Goal: Use online tool/utility: Utilize a website feature to perform a specific function

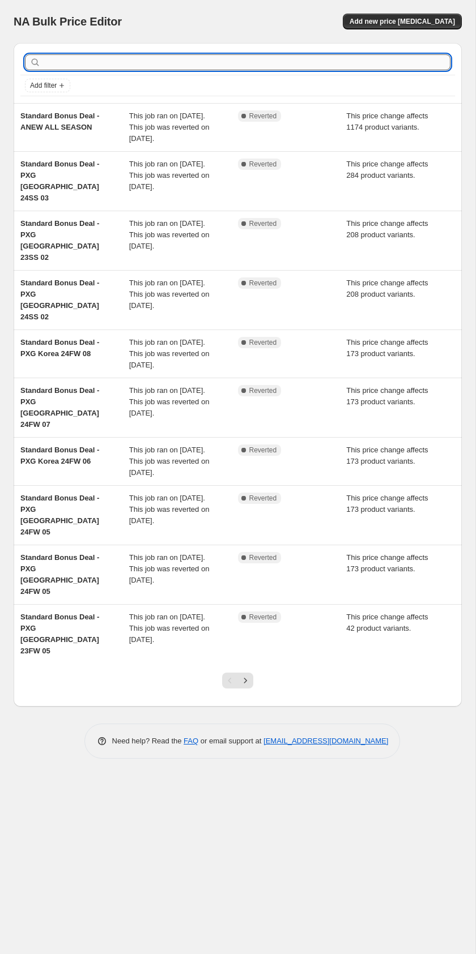
click at [180, 63] on input "text" at bounding box center [246, 62] width 407 height 16
type input "ㅁ"
type input "amazingcre"
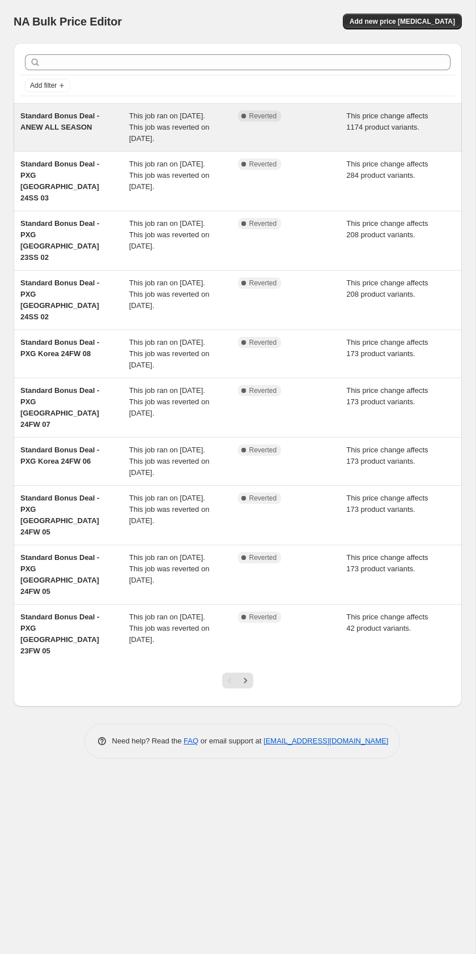
click at [71, 121] on div "Standard Bonus Deal - ANEW ALL SEASON" at bounding box center [74, 127] width 109 height 34
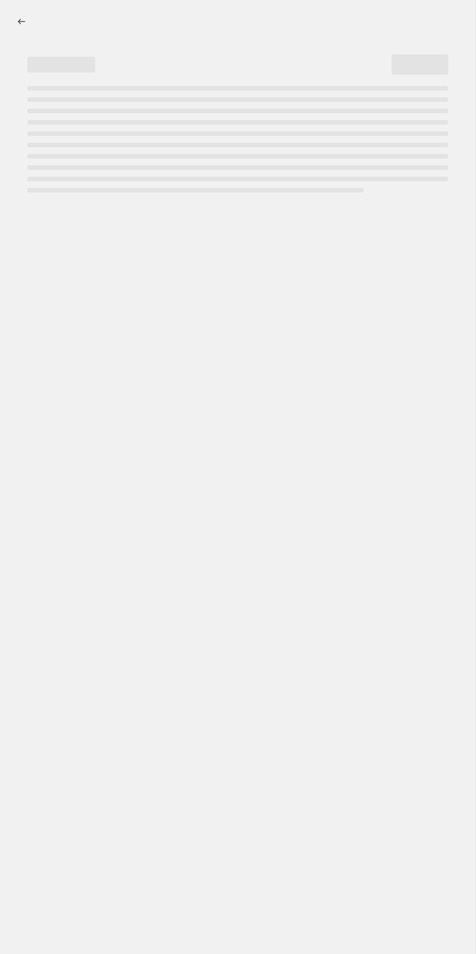
select select "ecap"
select select "remove"
select select "collection"
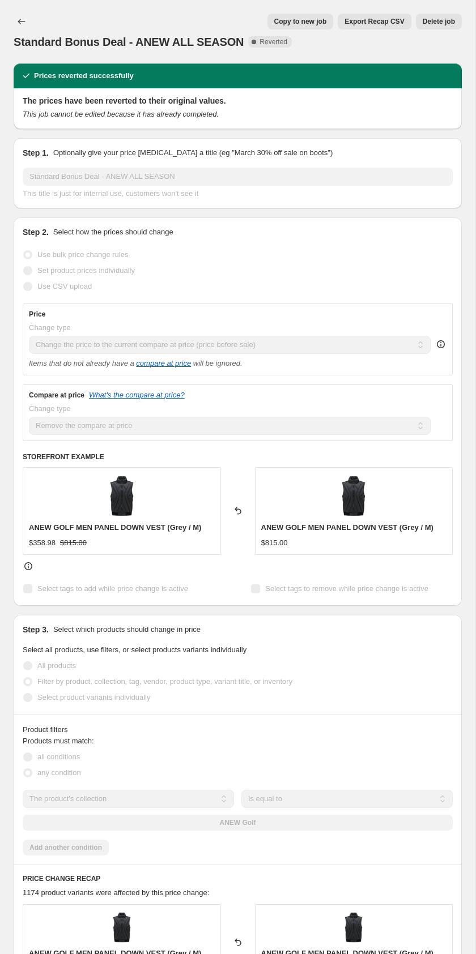
click at [311, 27] on button "Copy to new job" at bounding box center [300, 22] width 66 height 16
select select "ecap"
select select "remove"
select select "collection"
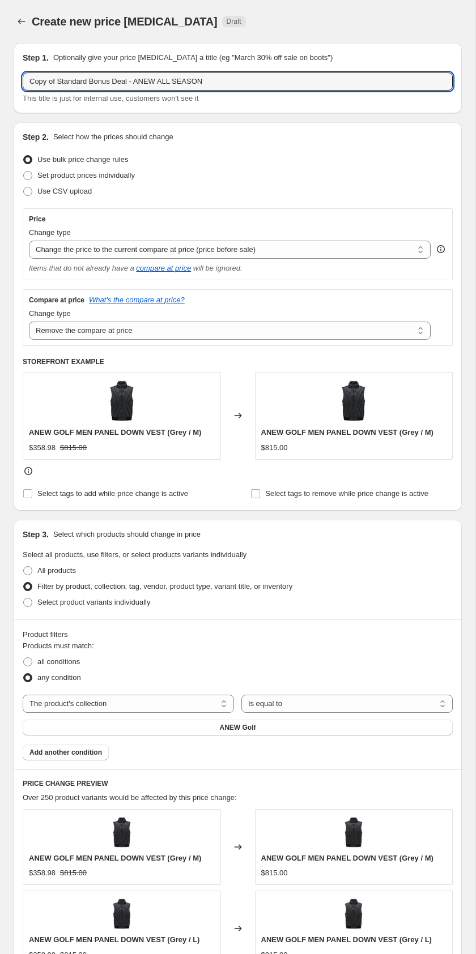
drag, startPoint x: 59, startPoint y: 83, endPoint x: 16, endPoint y: 78, distance: 44.0
click at [16, 78] on div "Step 1. Optionally give your price [MEDICAL_DATA] a title (eg "March 30% off sa…" at bounding box center [238, 78] width 448 height 70
click at [121, 80] on input "Standard Bonus Deal - ANEW ALL SEASON" at bounding box center [238, 82] width 430 height 18
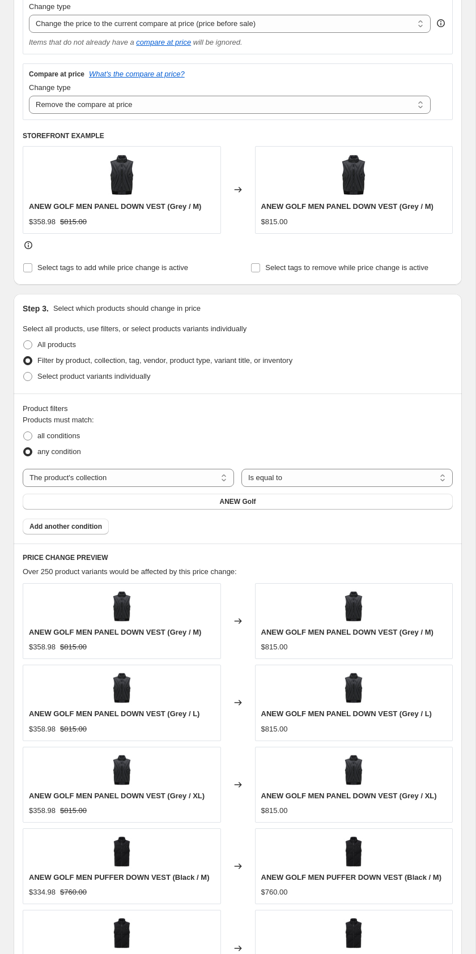
scroll to position [255, 0]
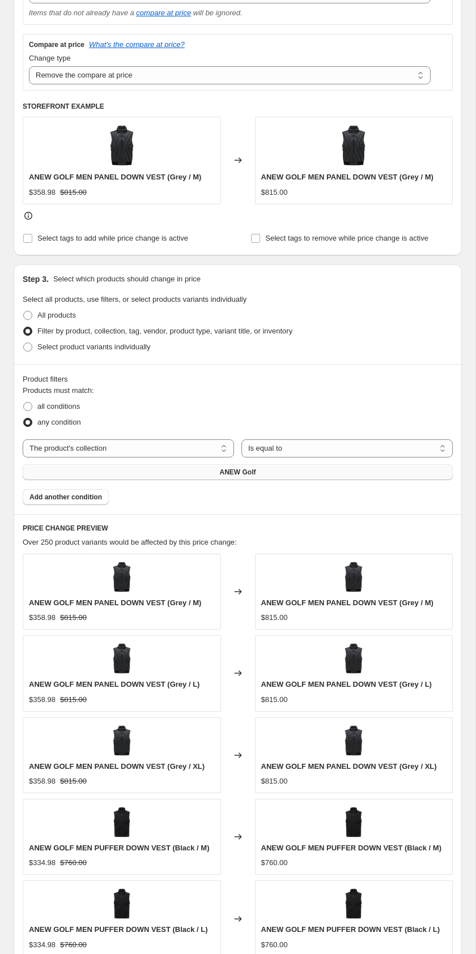
type input "Standard Bonus Deal - Amazingcre ALL SEASON"
click at [257, 469] on button "ANEW Golf" at bounding box center [238, 472] width 430 height 16
click at [91, 498] on span "Add another condition" at bounding box center [65, 497] width 73 height 9
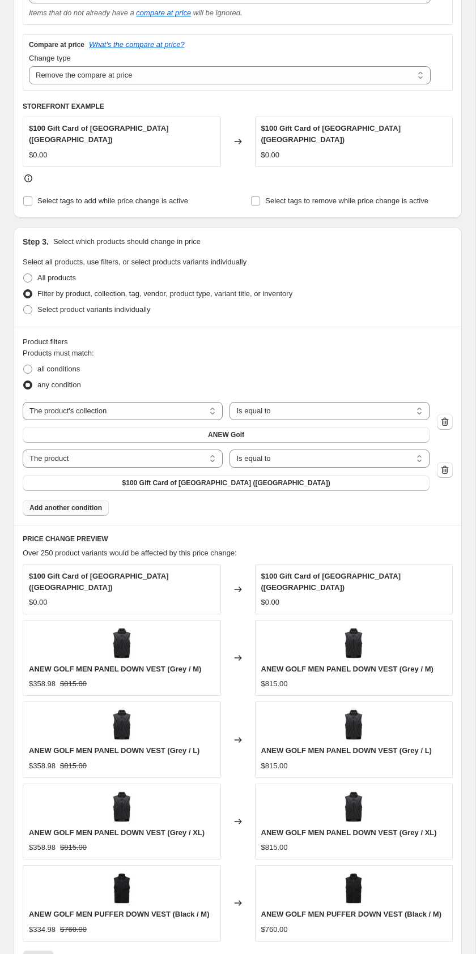
drag, startPoint x: 302, startPoint y: 484, endPoint x: 181, endPoint y: 497, distance: 121.9
click at [181, 497] on div "Products must match: all conditions any condition The product The product's col…" at bounding box center [238, 432] width 430 height 169
click at [195, 461] on select "The product The product's collection The product's tag The product's vendor The…" at bounding box center [123, 459] width 200 height 18
select select "collection"
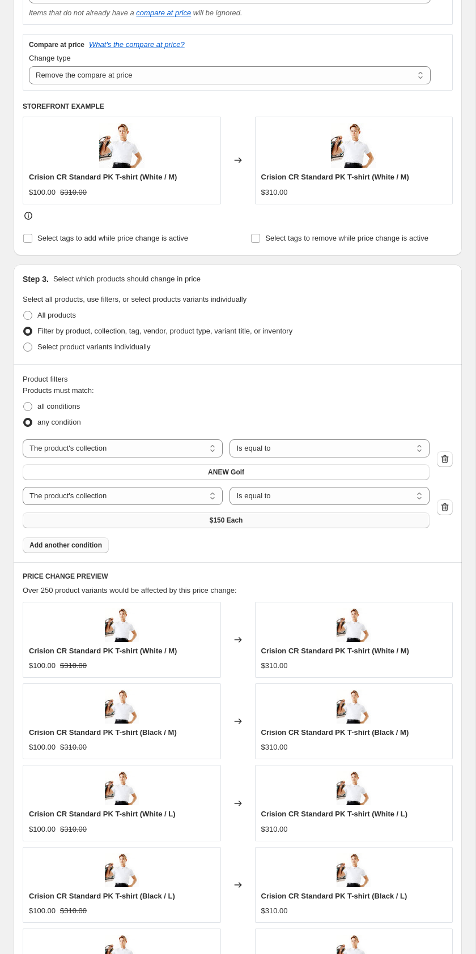
click at [218, 524] on span "$150 Each" at bounding box center [226, 520] width 33 height 9
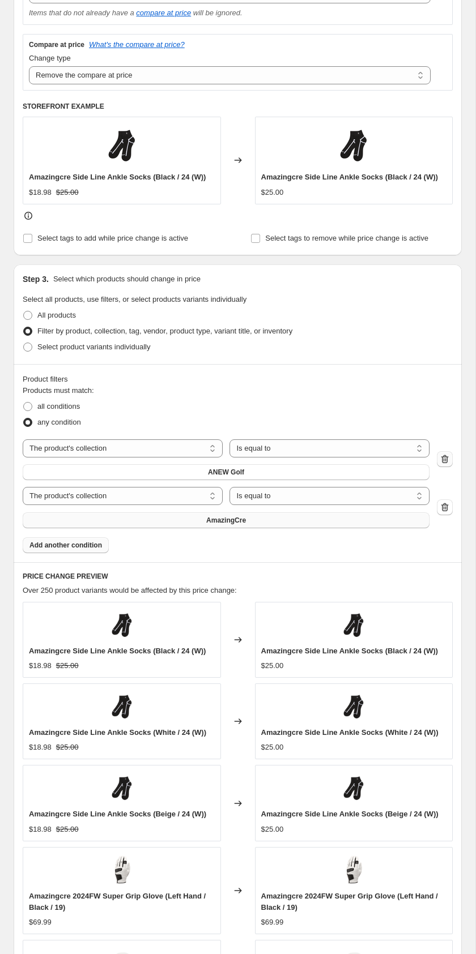
click at [451, 459] on button "button" at bounding box center [445, 459] width 16 height 16
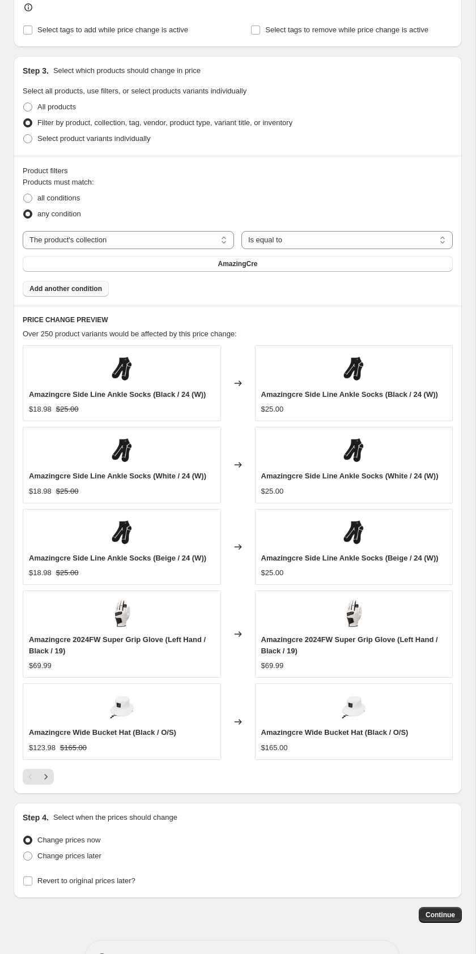
scroll to position [502, 0]
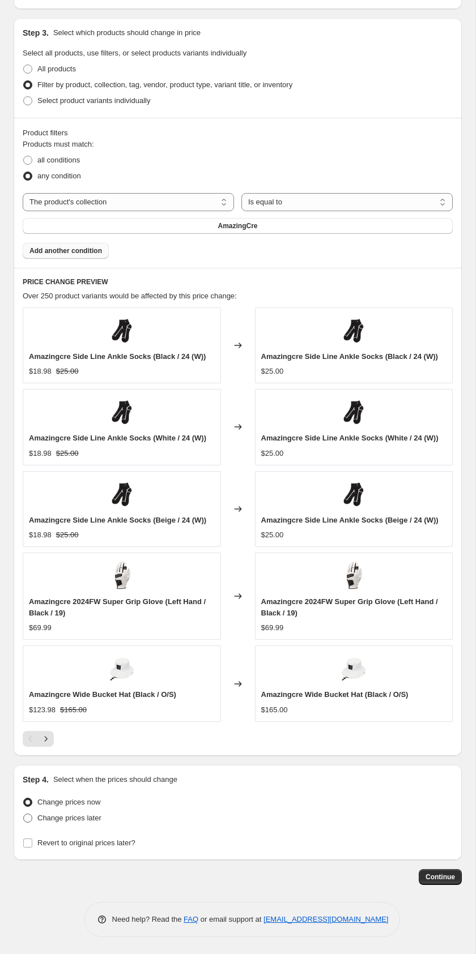
click at [80, 819] on span "Change prices later" at bounding box center [69, 818] width 64 height 8
click at [24, 815] on input "Change prices later" at bounding box center [23, 814] width 1 height 1
radio input "true"
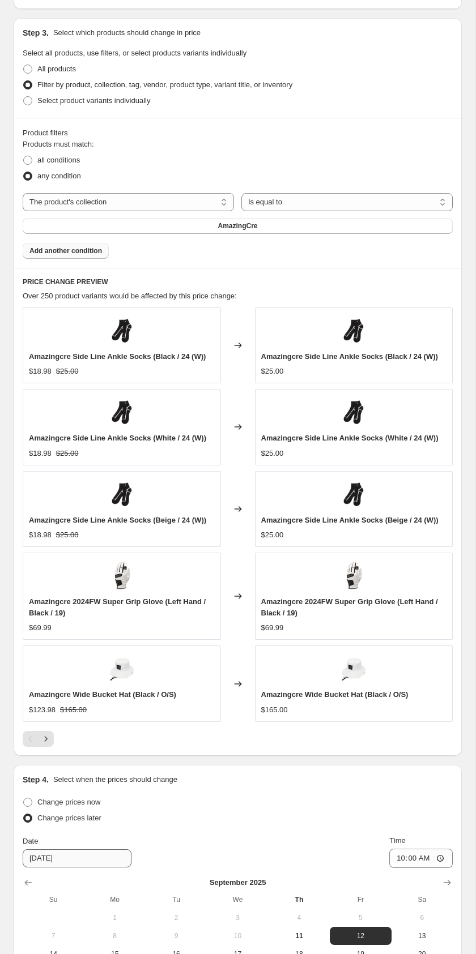
scroll to position [696, 0]
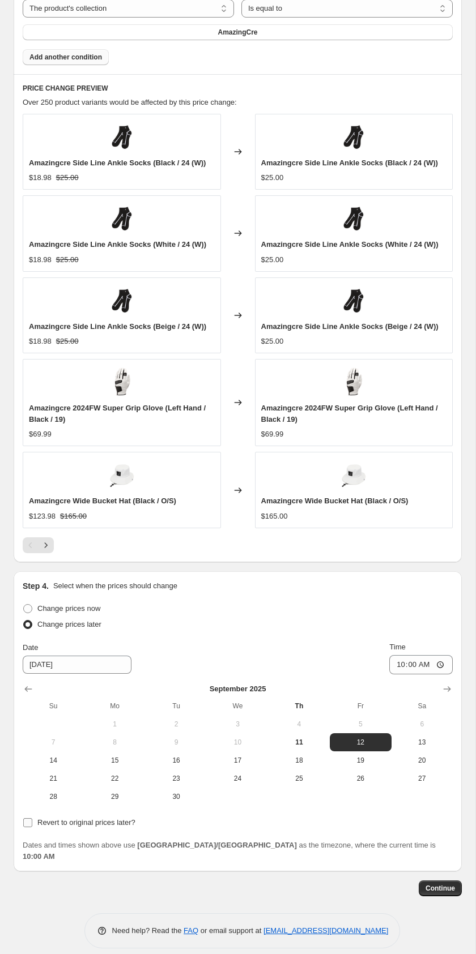
click at [89, 828] on span "Revert to original prices later?" at bounding box center [86, 822] width 98 height 11
click at [32, 828] on input "Revert to original prices later?" at bounding box center [27, 822] width 9 height 9
checkbox input "true"
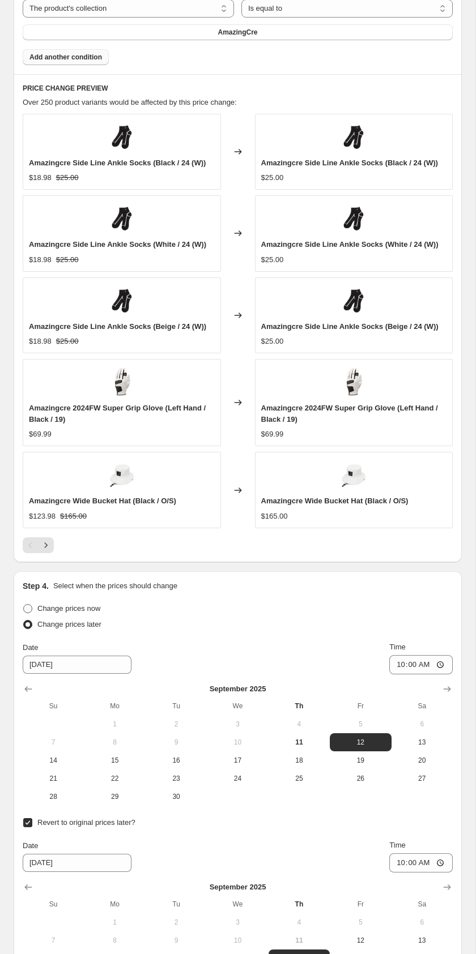
click at [50, 608] on span "Change prices now" at bounding box center [68, 608] width 63 height 8
click at [24, 605] on input "Change prices now" at bounding box center [23, 604] width 1 height 1
radio input "true"
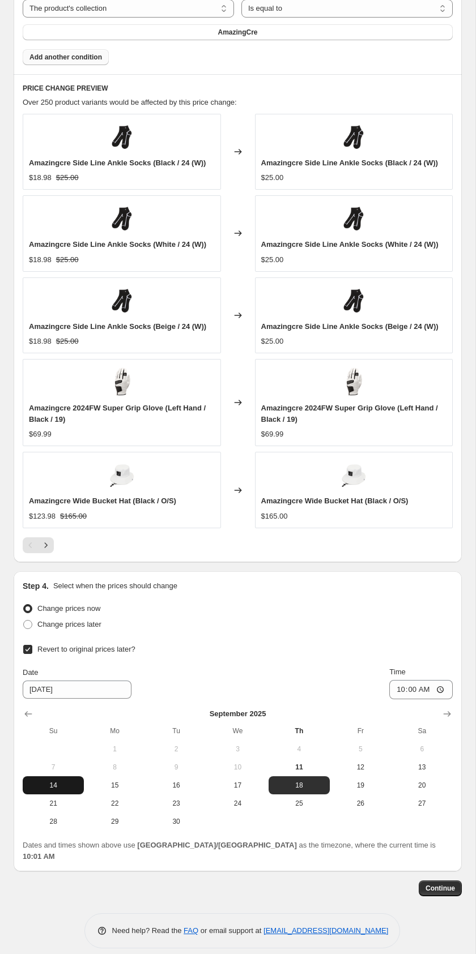
click at [57, 780] on button "14" at bounding box center [53, 786] width 61 height 18
type input "[DATE]"
click at [440, 689] on input "10:00" at bounding box center [420, 689] width 63 height 19
type input "23:59"
click at [444, 657] on div "Revert to original prices later? Date [DATE] Time 23:59 [DATE] Su Mo Tu We Th F…" at bounding box center [238, 736] width 430 height 189
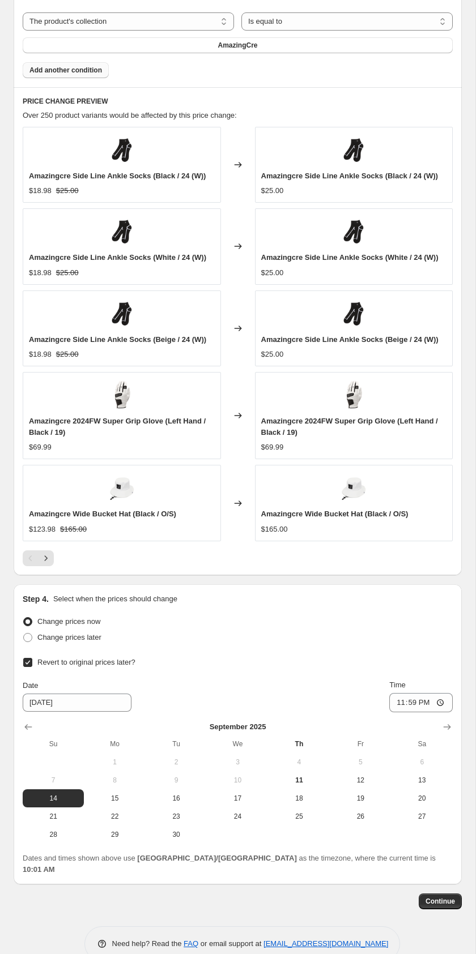
scroll to position [688, 0]
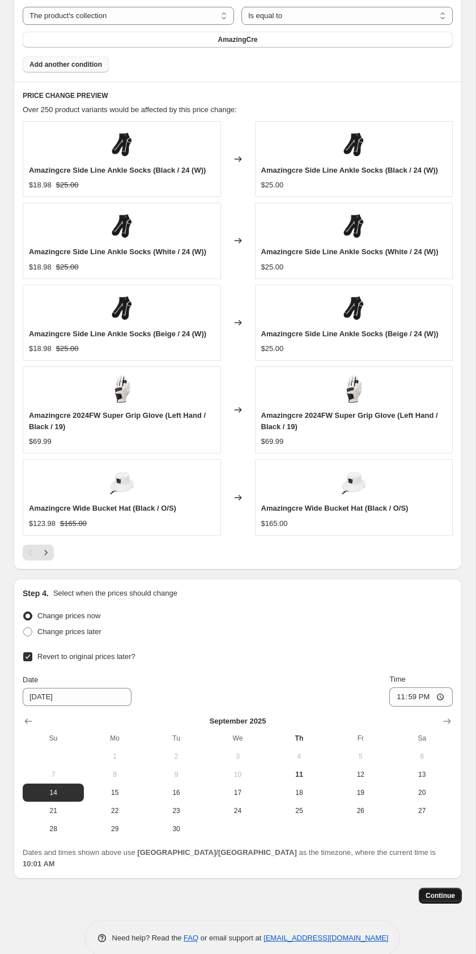
click at [442, 892] on span "Continue" at bounding box center [439, 896] width 29 height 9
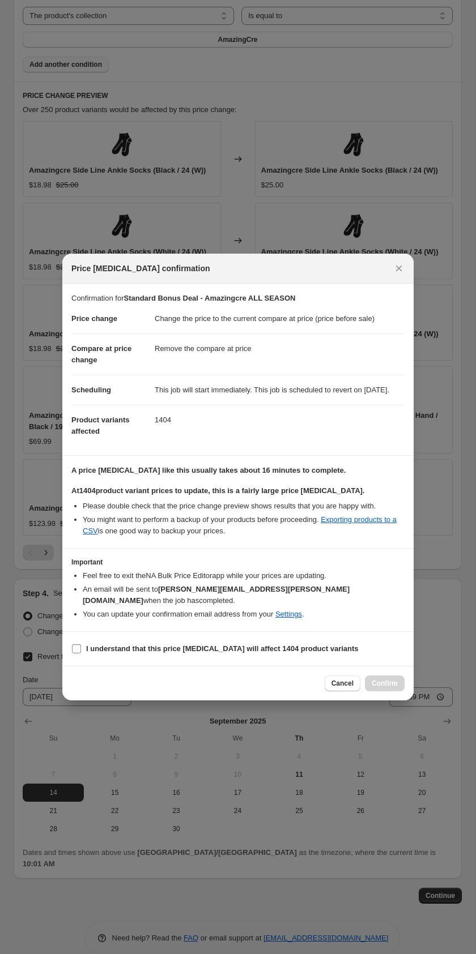
click at [296, 645] on b "I understand that this price [MEDICAL_DATA] will affect 1404 product variants" at bounding box center [222, 649] width 272 height 8
click at [81, 645] on input "I understand that this price [MEDICAL_DATA] will affect 1404 product variants" at bounding box center [76, 649] width 9 height 9
checkbox input "true"
click at [382, 679] on span "Confirm" at bounding box center [385, 683] width 26 height 9
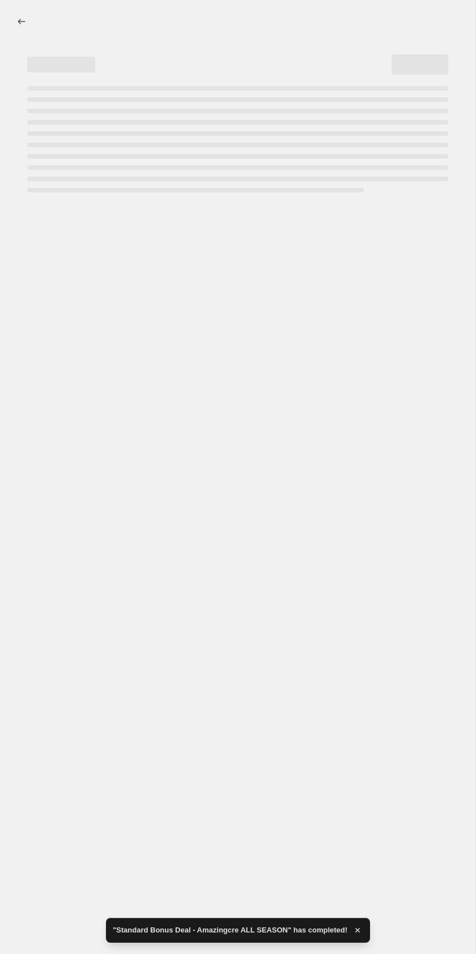
select select "ecap"
select select "remove"
select select "collection"
